Goal: Go to known website: Access a specific website the user already knows

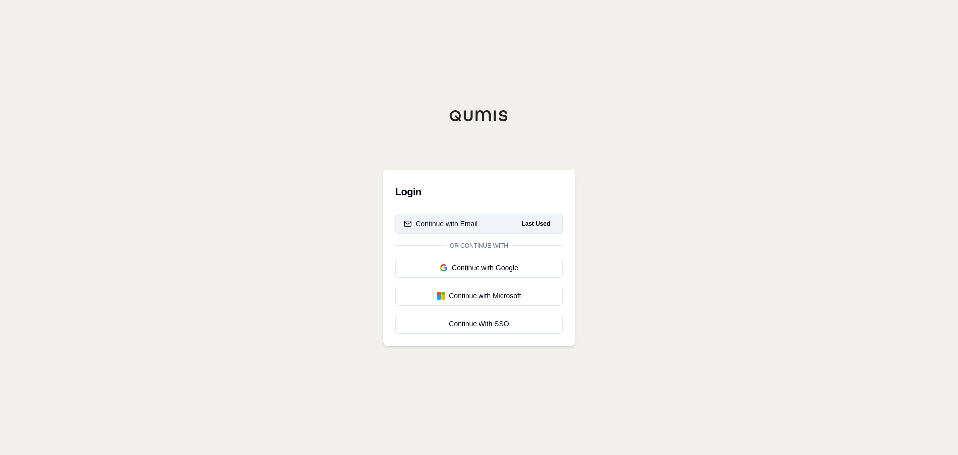
click at [439, 221] on div "Continue with Email" at bounding box center [441, 224] width 74 height 10
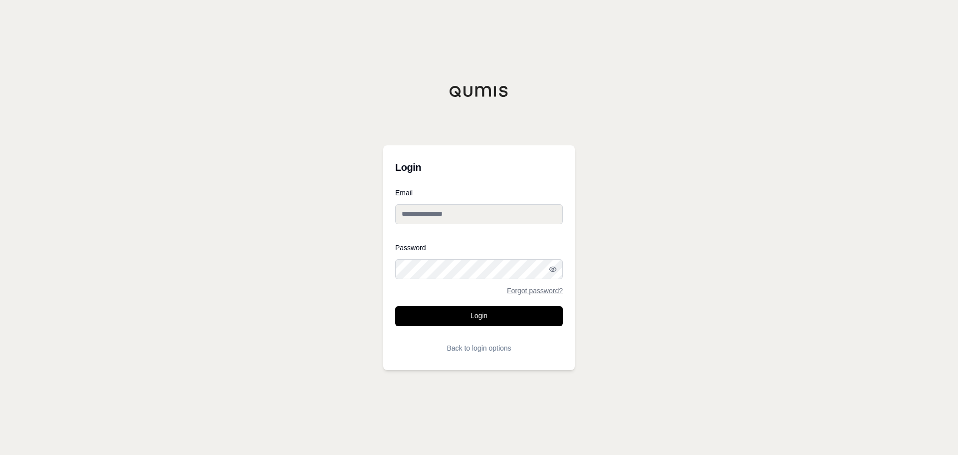
type input "**********"
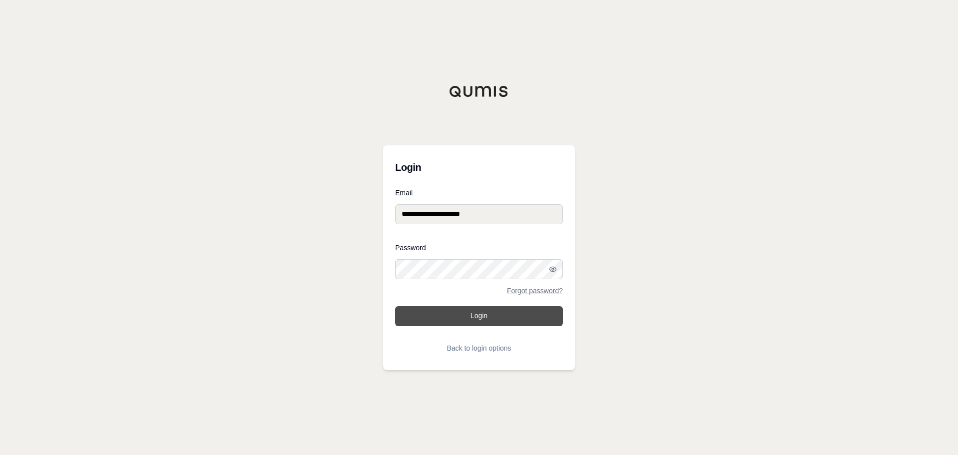
click at [480, 317] on button "Login" at bounding box center [479, 316] width 168 height 20
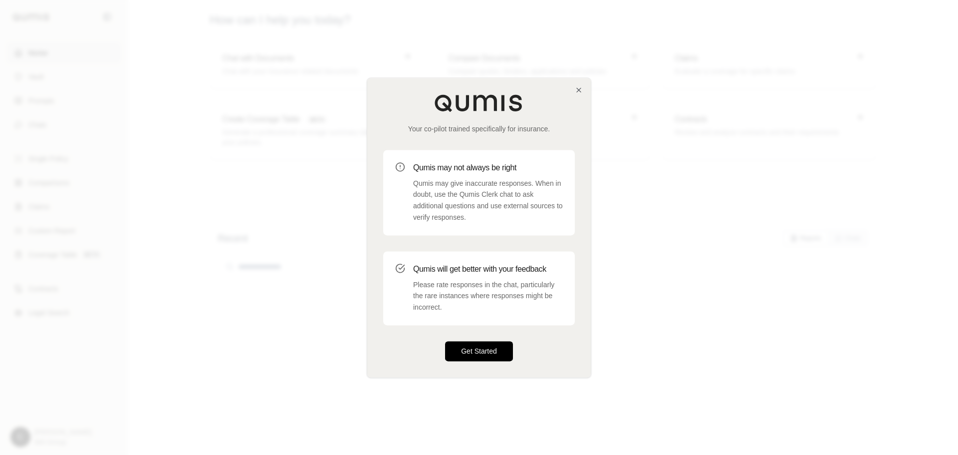
click at [474, 343] on button "Get Started" at bounding box center [479, 351] width 68 height 20
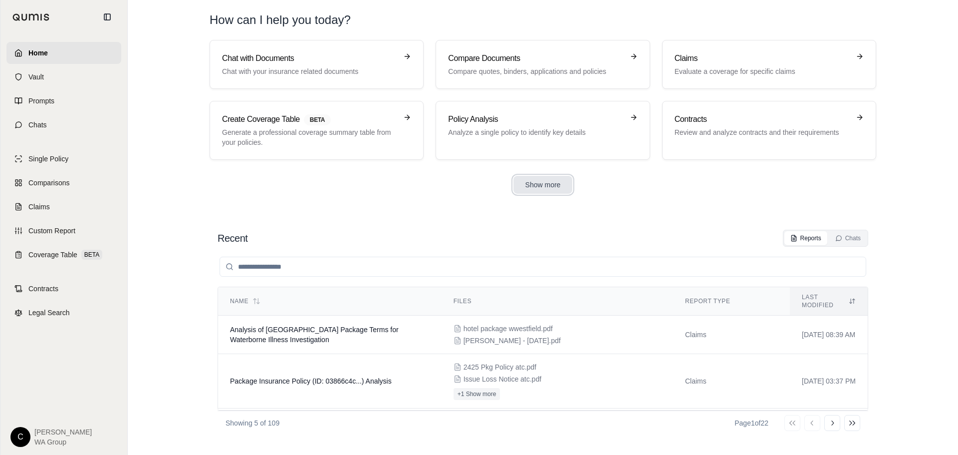
click at [562, 189] on button "Show more" at bounding box center [543, 185] width 59 height 18
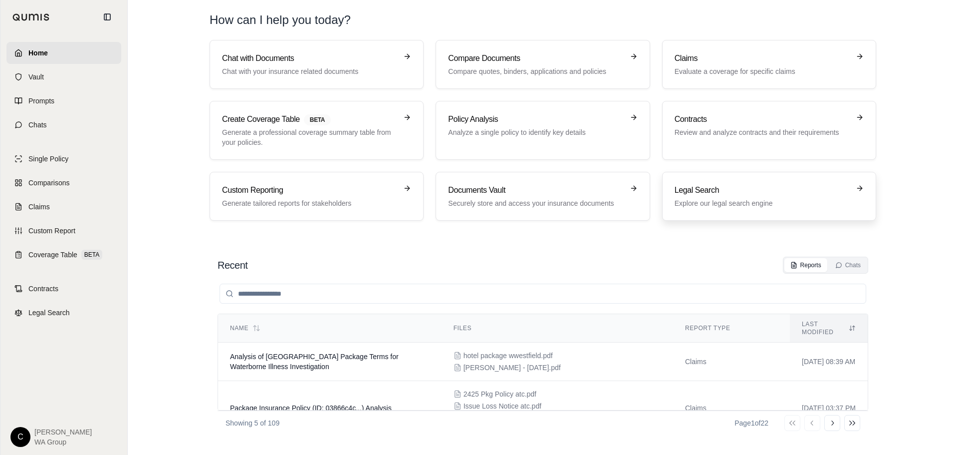
click at [806, 192] on h3 "Legal Search" at bounding box center [762, 190] width 175 height 12
